Goal: Find specific page/section: Find specific page/section

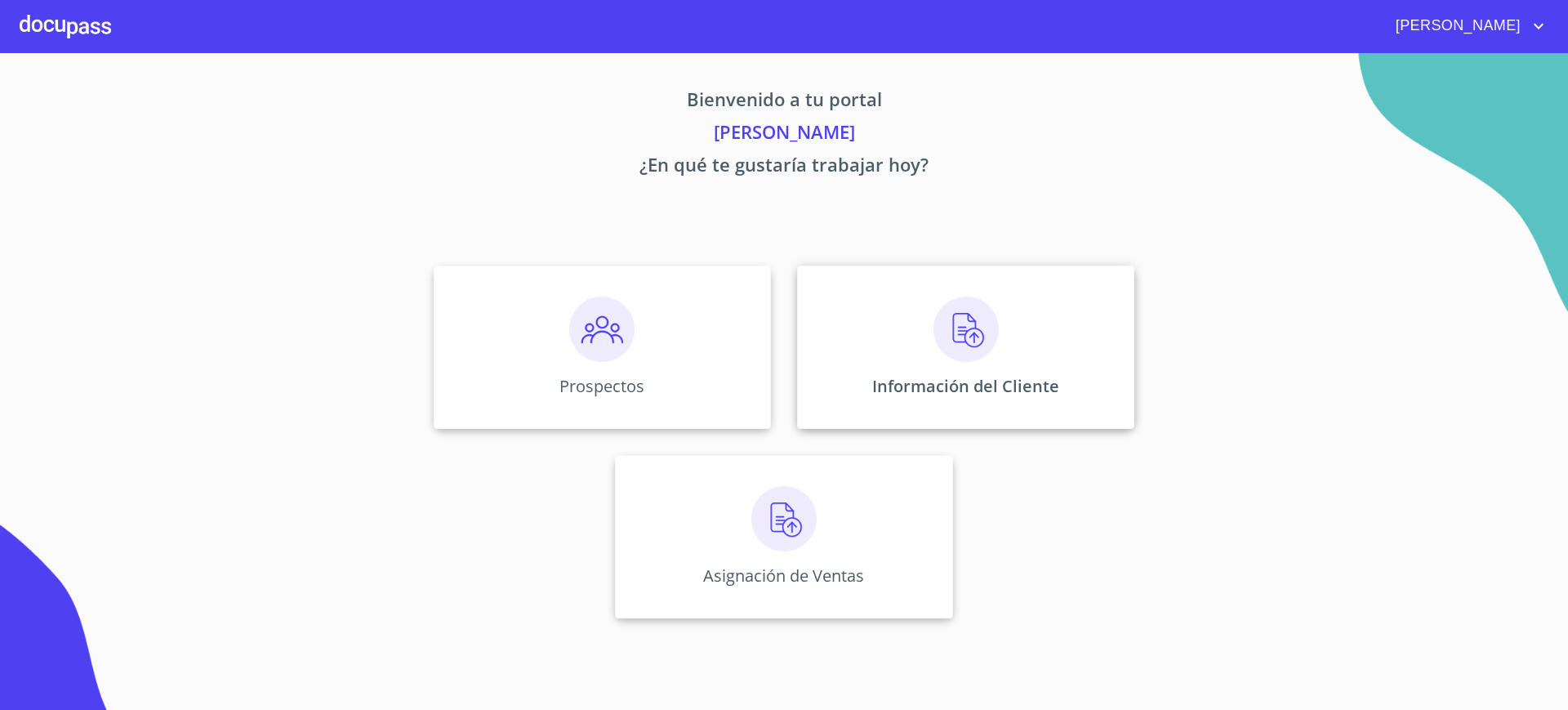
click at [916, 375] on p "Información del Cliente" at bounding box center [966, 386] width 187 height 22
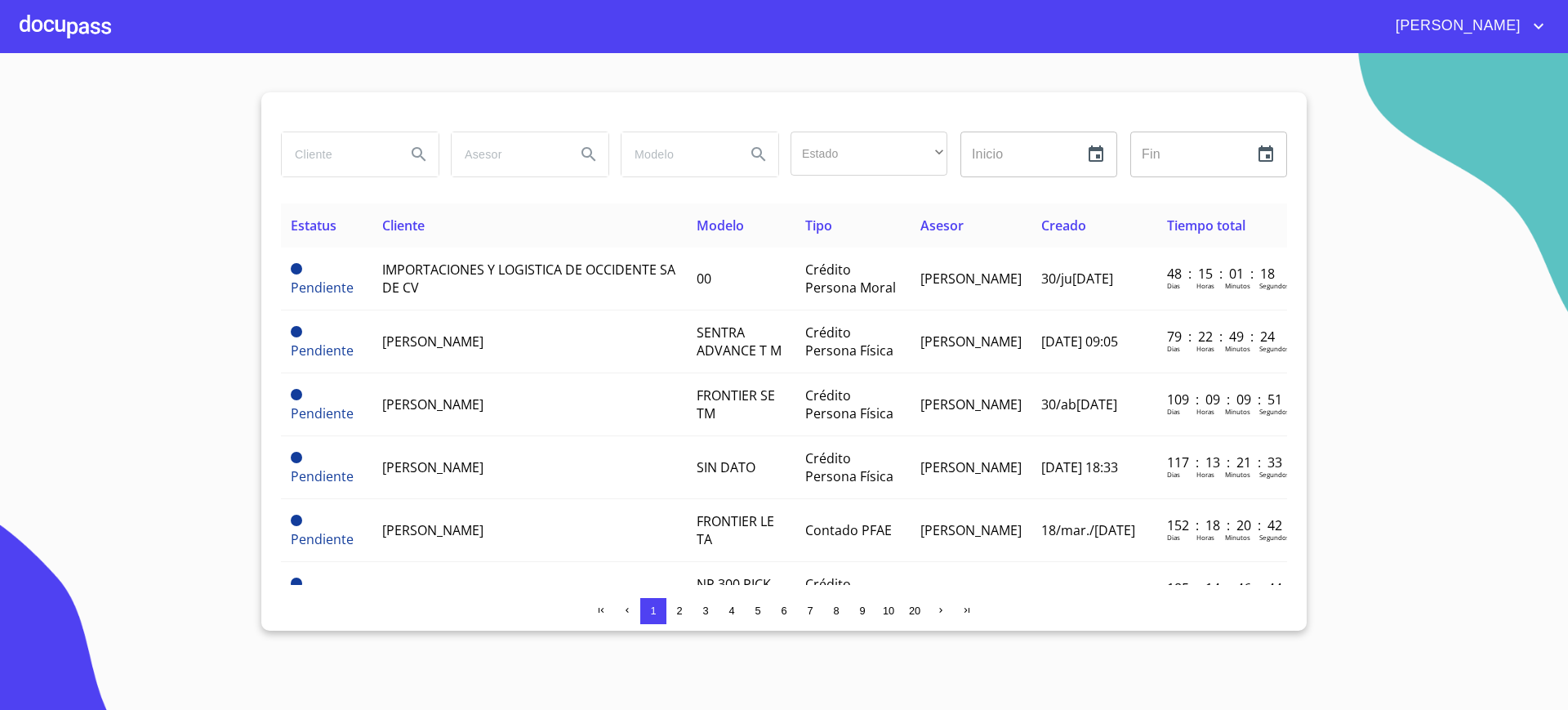
click at [375, 163] on input "search" at bounding box center [337, 154] width 111 height 44
type input "[PERSON_NAME]"
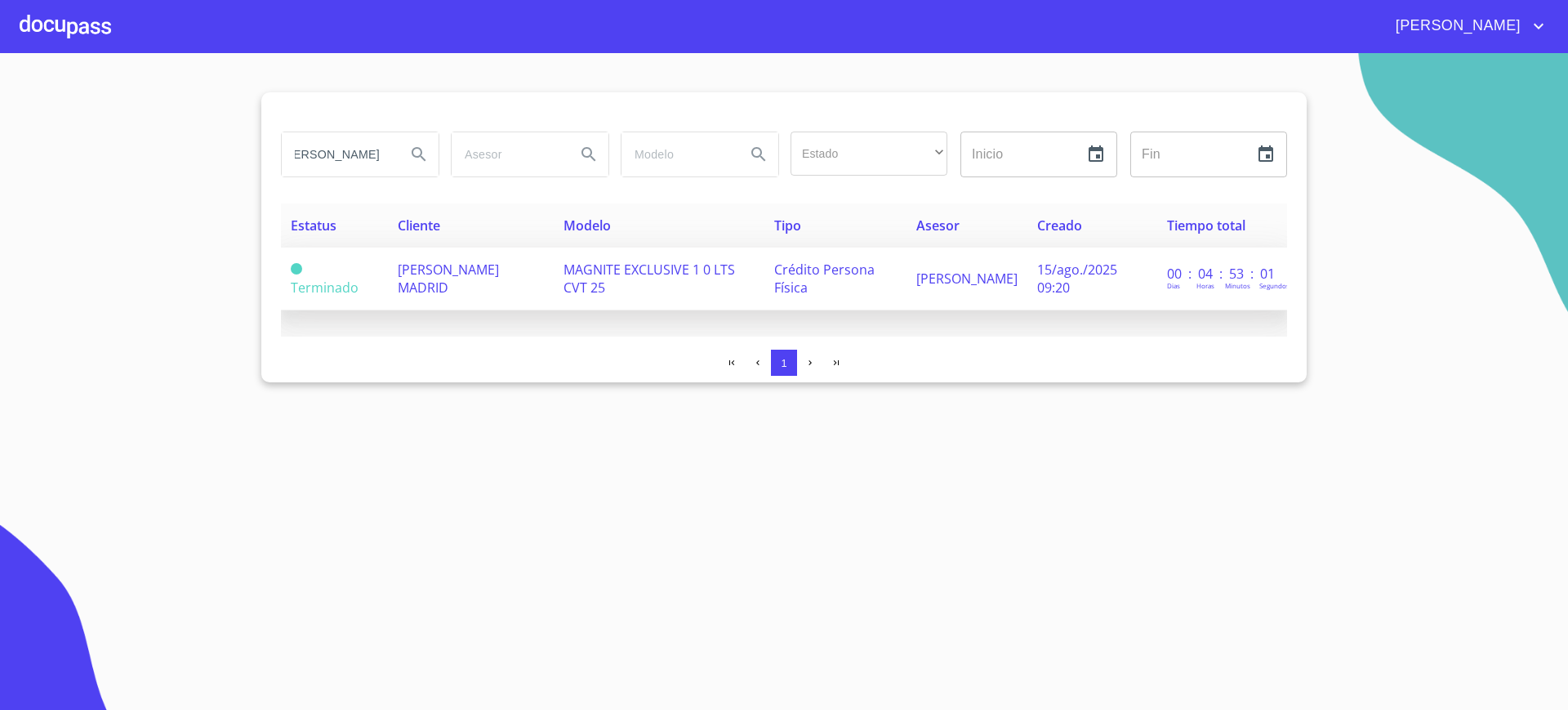
scroll to position [0, 0]
click at [458, 291] on td "[PERSON_NAME] MADRID" at bounding box center [470, 279] width 166 height 63
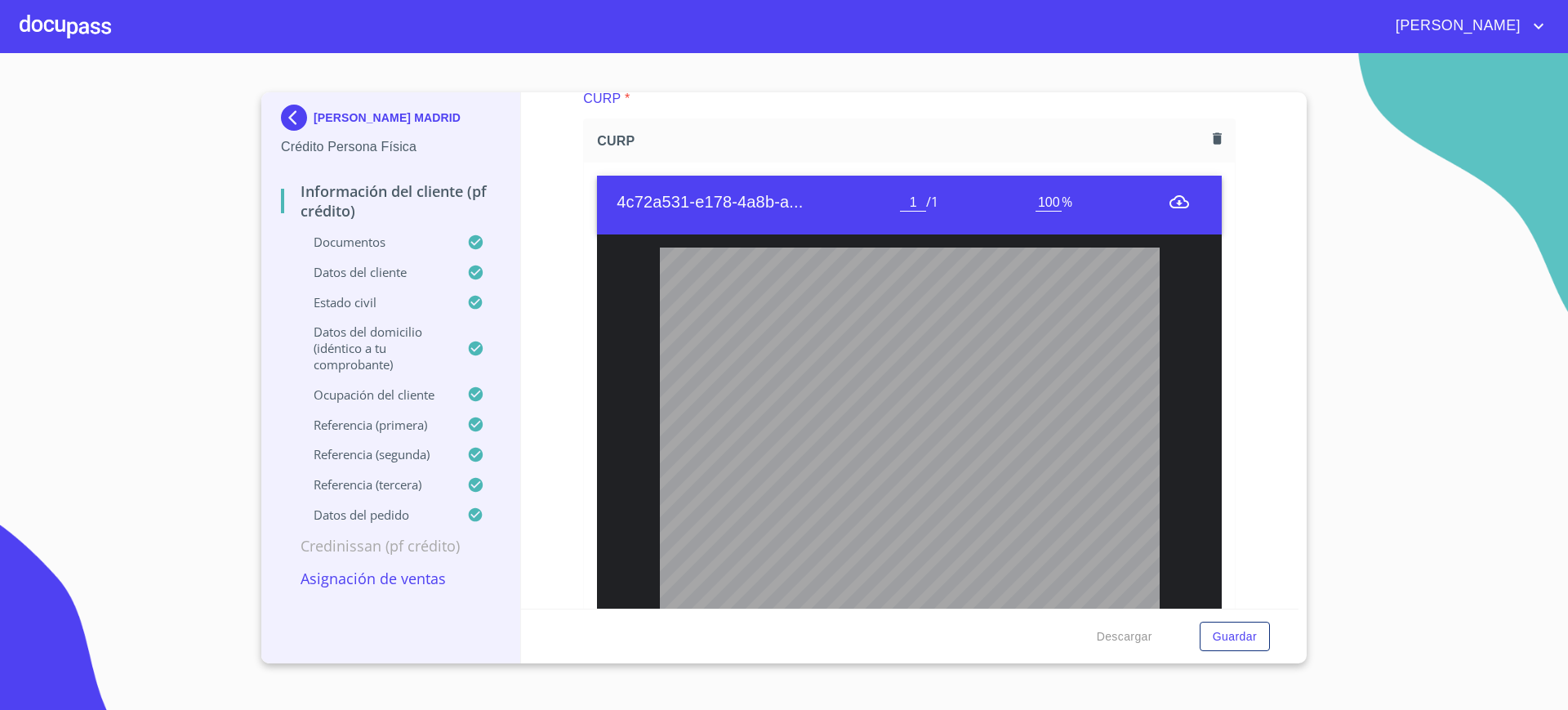
scroll to position [4200, 0]
